Goal: Information Seeking & Learning: Learn about a topic

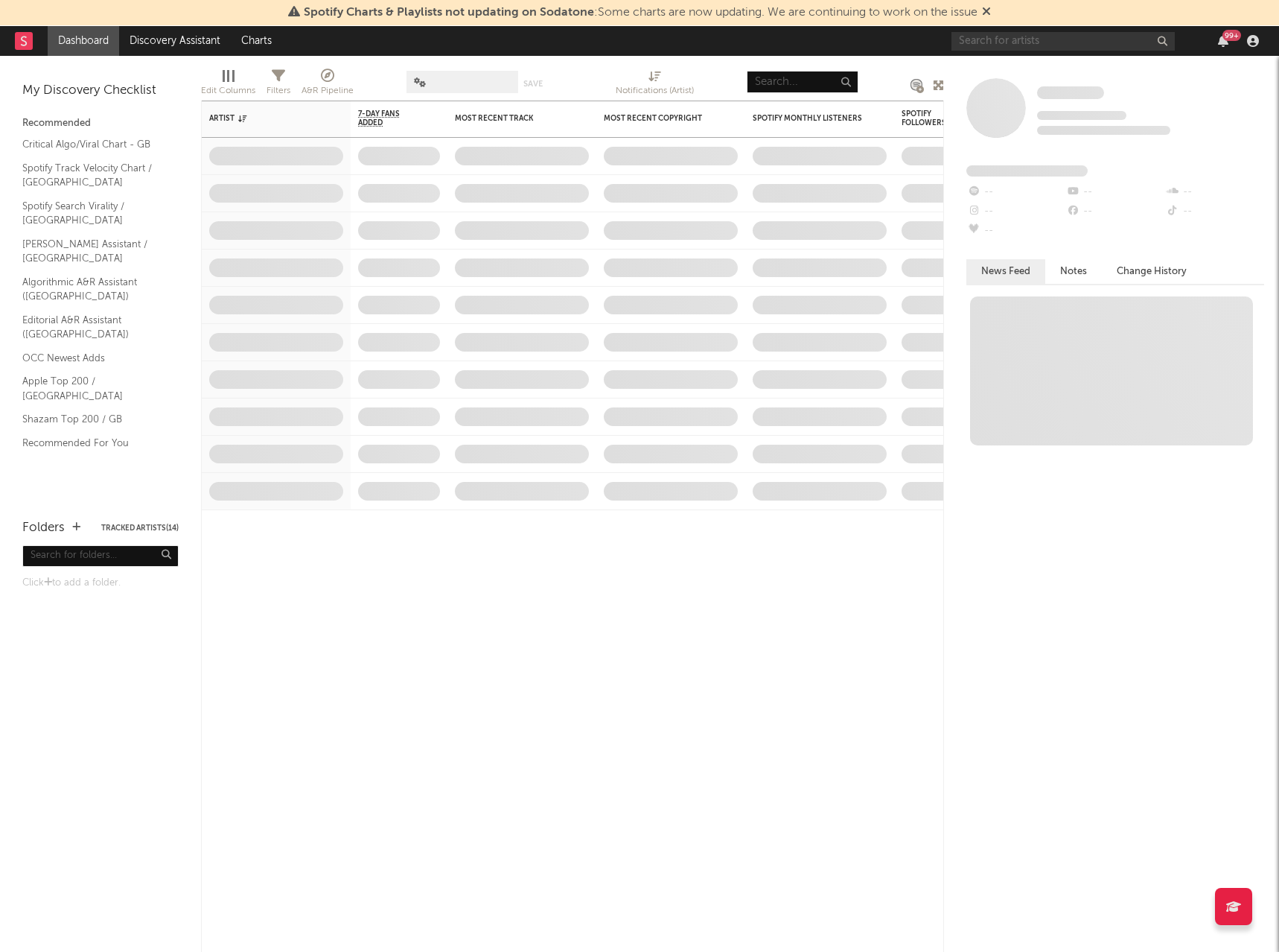
click at [991, 19] on span at bounding box center [987, 13] width 9 height 12
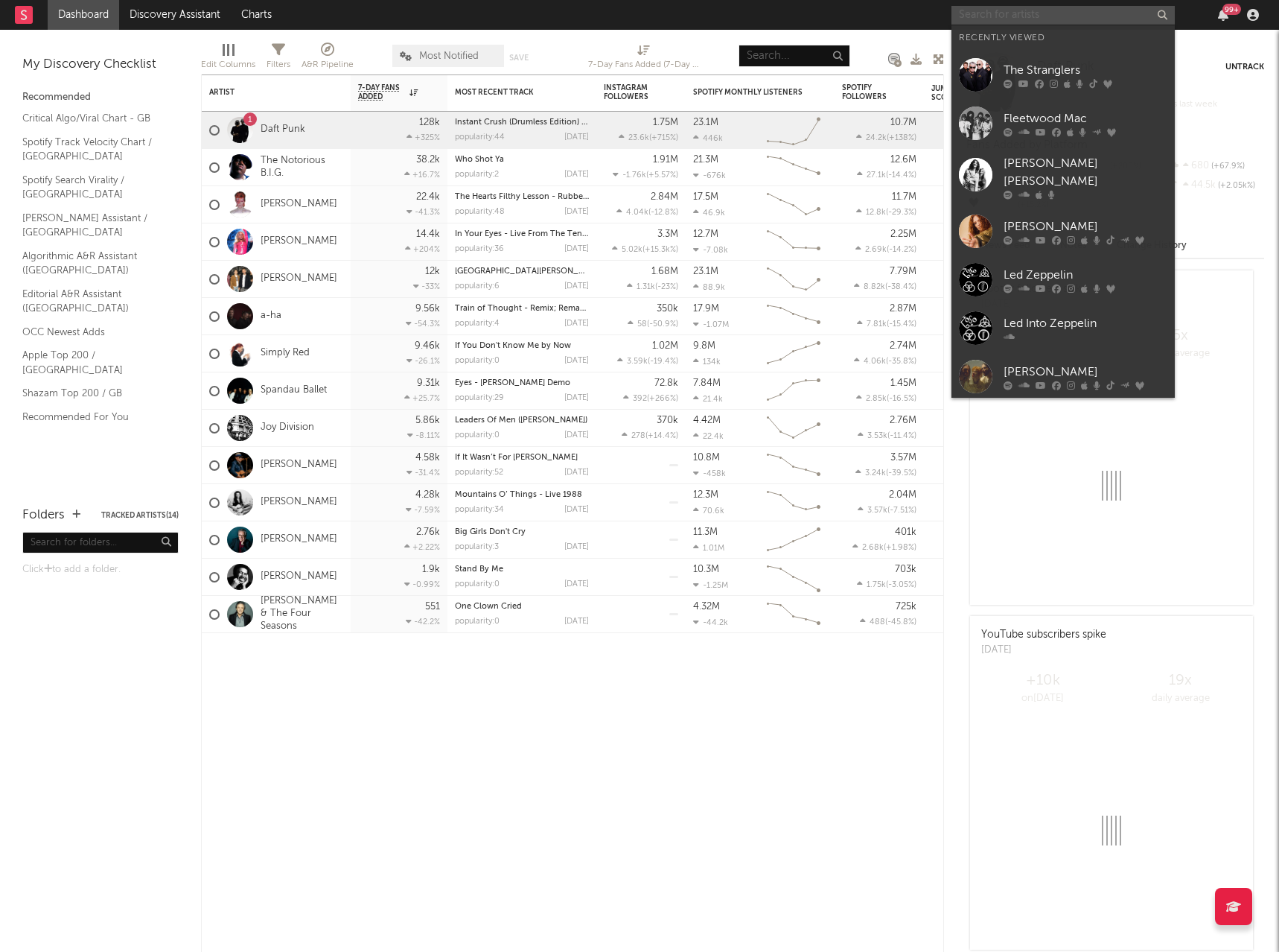
click at [991, 18] on input "text" at bounding box center [1063, 15] width 223 height 19
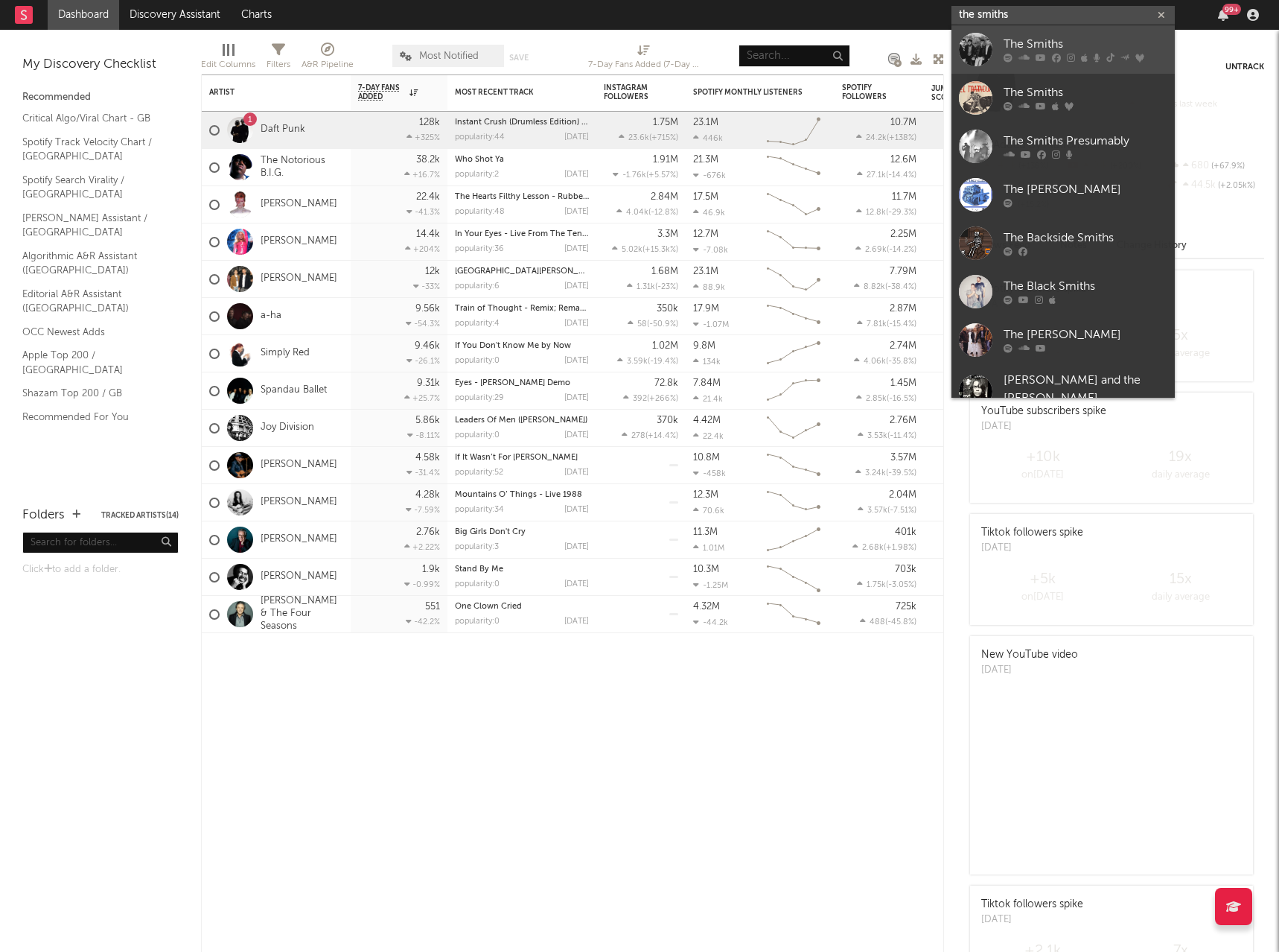
type input "the smiths"
click at [1058, 44] on div "The Smiths" at bounding box center [1085, 45] width 164 height 18
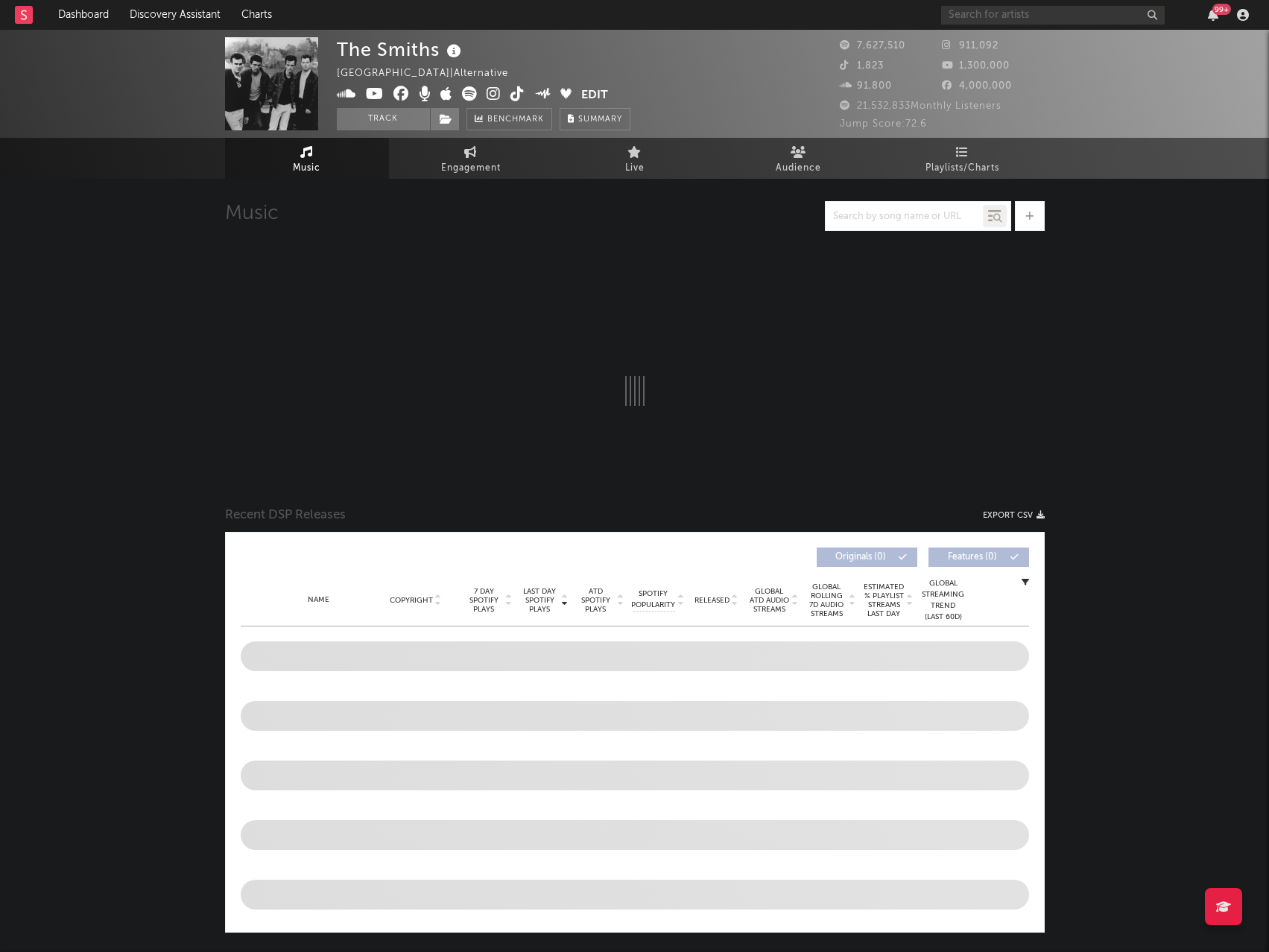
select select "6m"
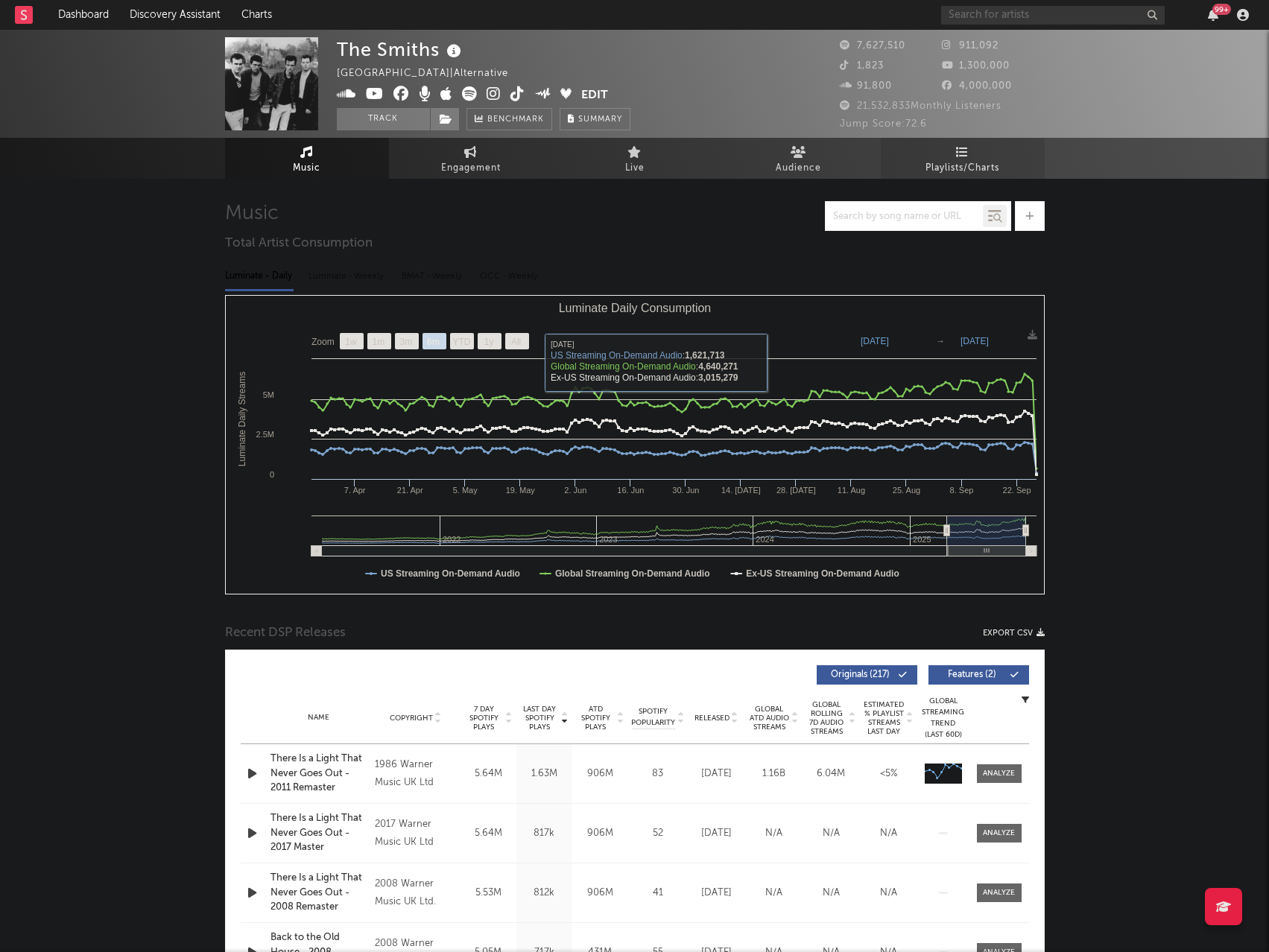
click at [968, 165] on span "Playlists/Charts" at bounding box center [962, 169] width 73 height 18
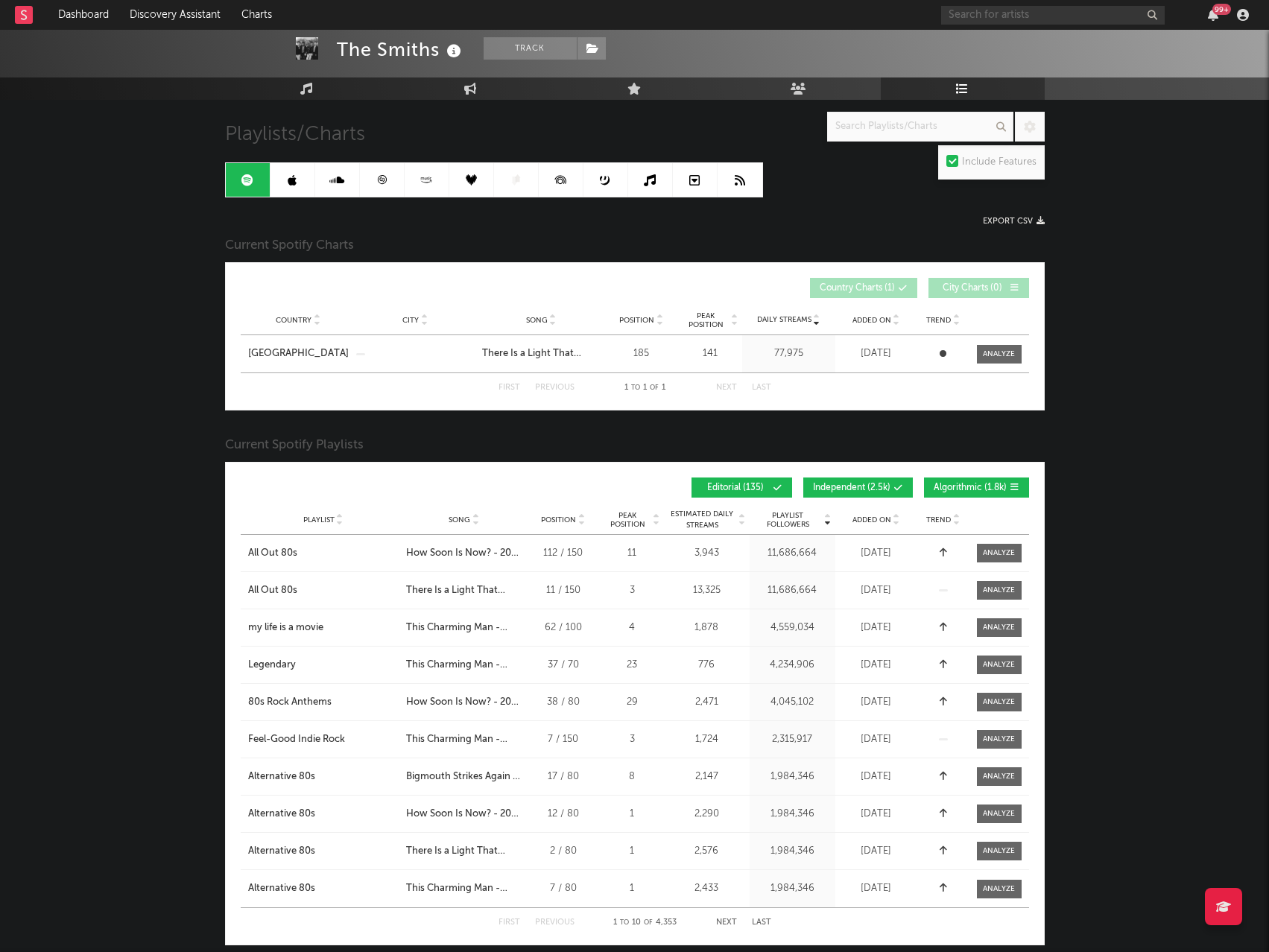
scroll to position [74, 0]
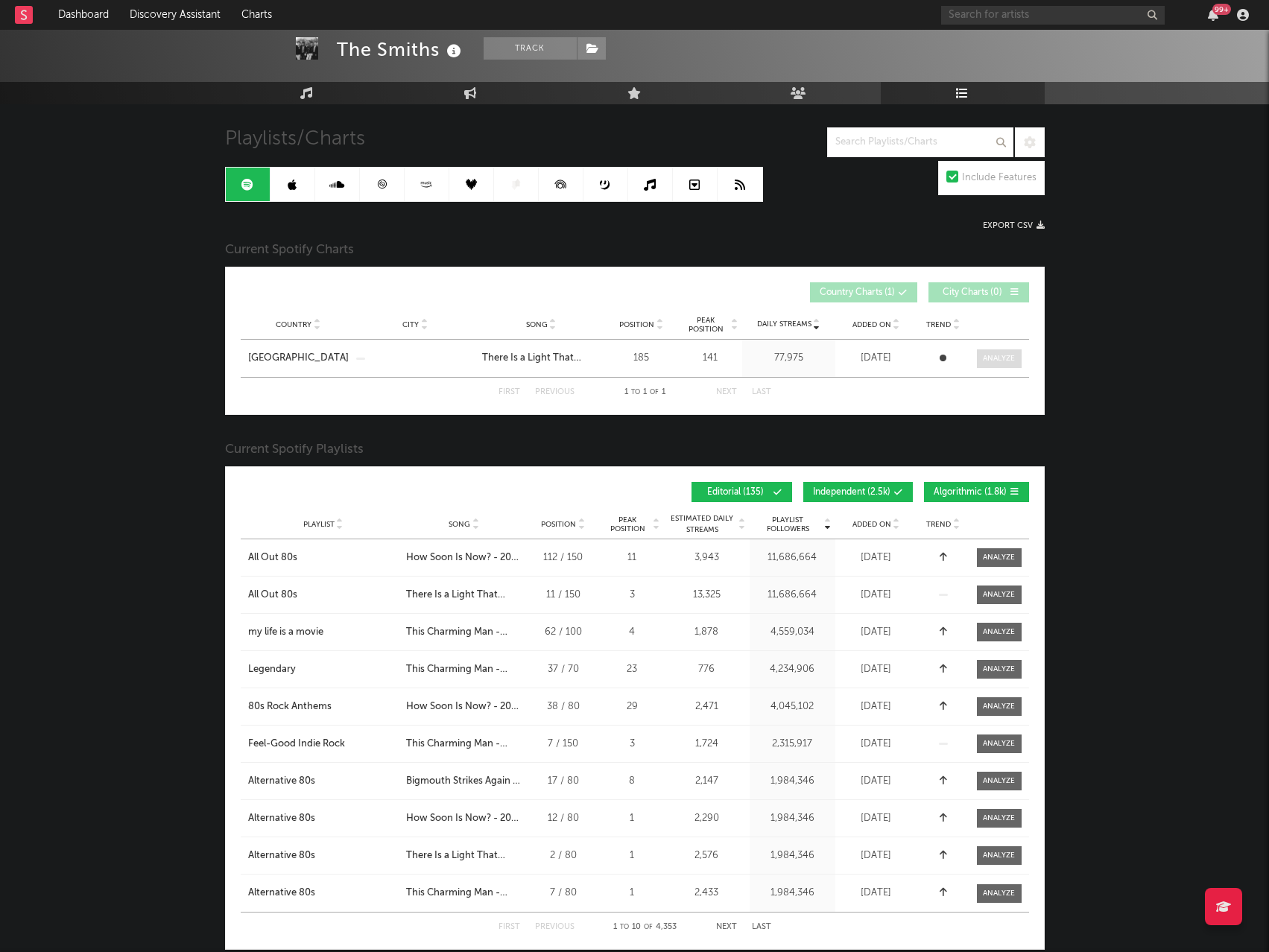
click at [995, 357] on div at bounding box center [999, 358] width 32 height 11
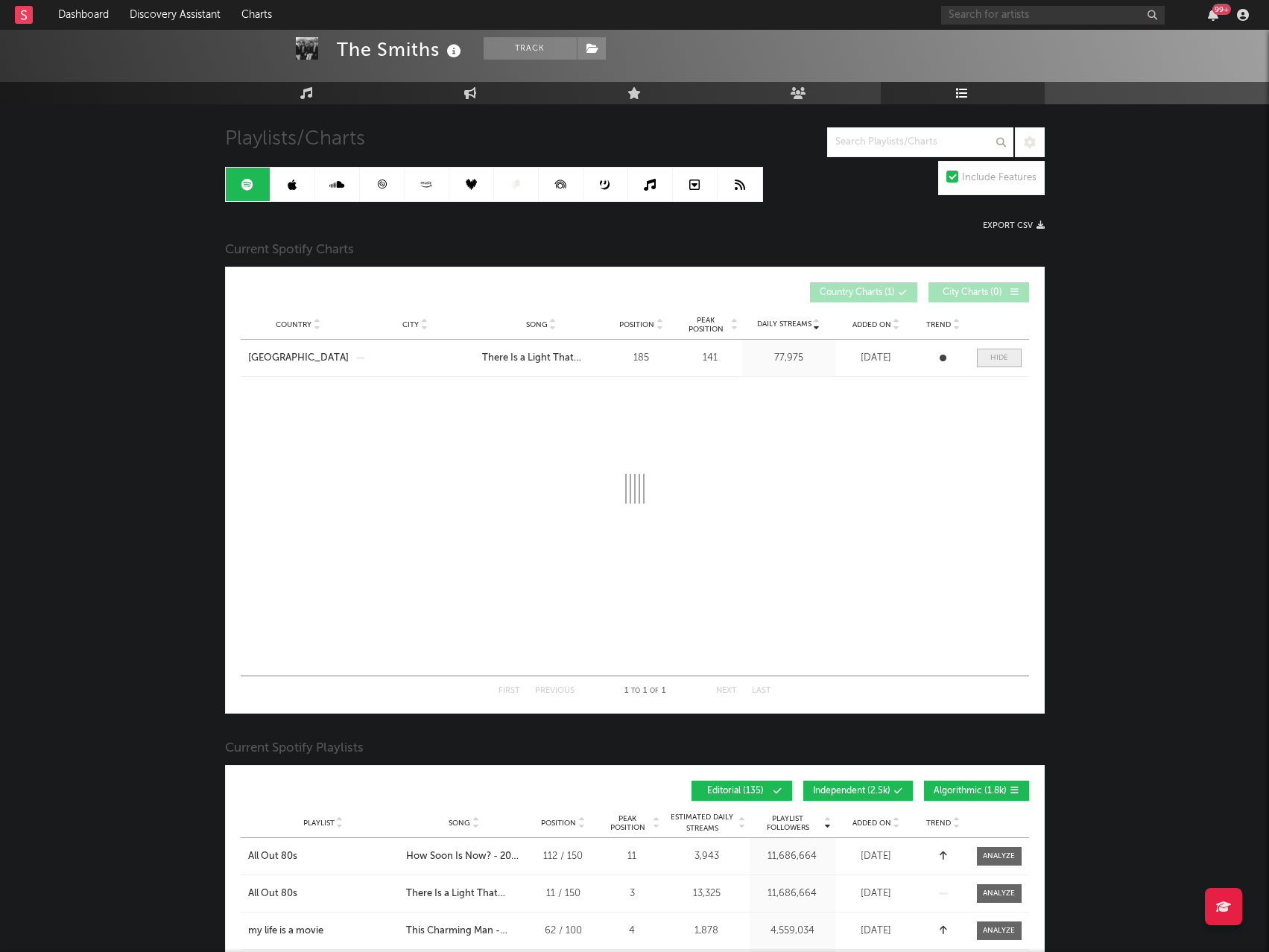
select select "6m"
